Goal: Navigation & Orientation: Understand site structure

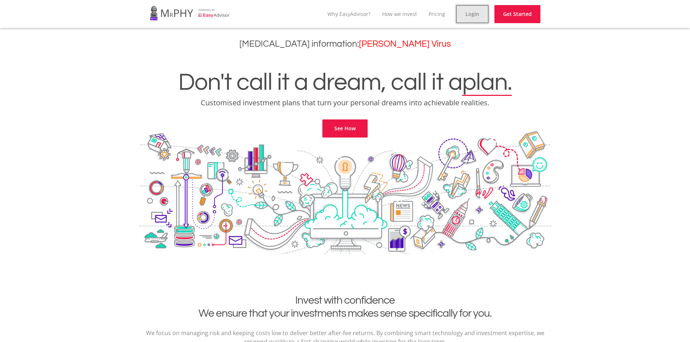
click at [473, 11] on link "Login" at bounding box center [472, 14] width 33 height 18
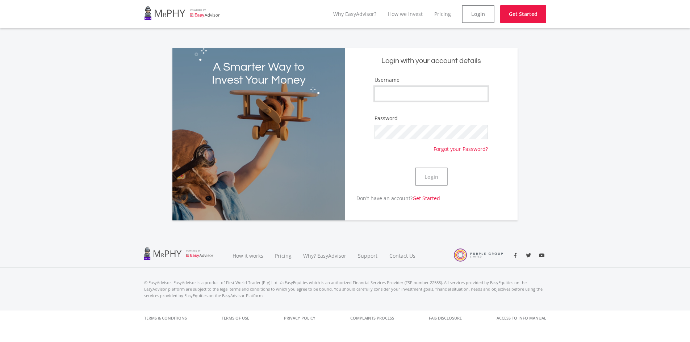
click at [386, 96] on input "Username" at bounding box center [430, 94] width 113 height 14
click at [407, 17] on link "How we invest" at bounding box center [405, 13] width 35 height 7
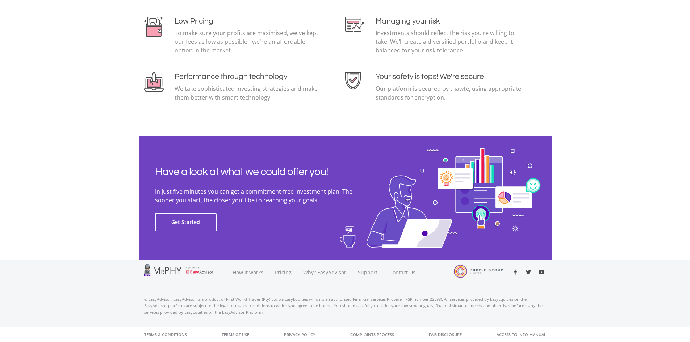
scroll to position [1562, 0]
click at [195, 228] on button "Get Started" at bounding box center [186, 222] width 62 height 18
